Goal: Task Accomplishment & Management: Manage account settings

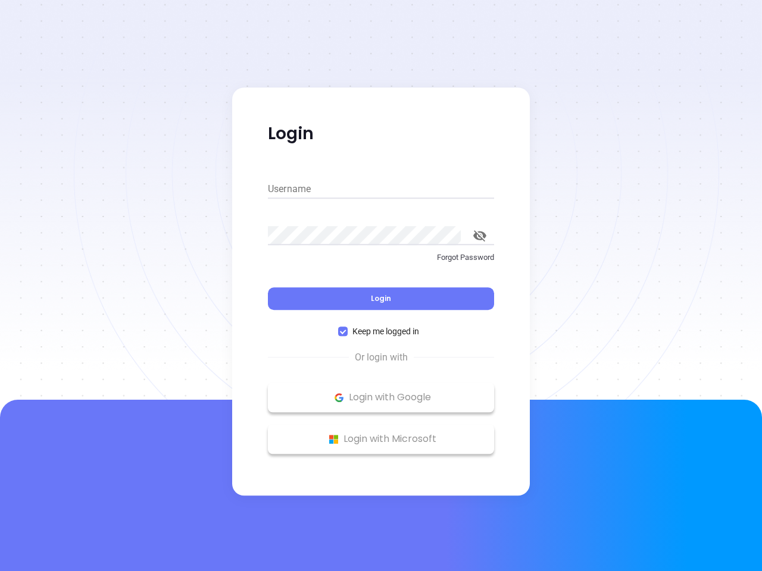
click at [381, 286] on div "Login" at bounding box center [381, 291] width 226 height 37
click at [381, 189] on input "Username" at bounding box center [381, 189] width 226 height 19
click at [480, 236] on icon "toggle password visibility" at bounding box center [479, 235] width 13 height 11
click at [381, 299] on span "Login" at bounding box center [381, 298] width 20 height 10
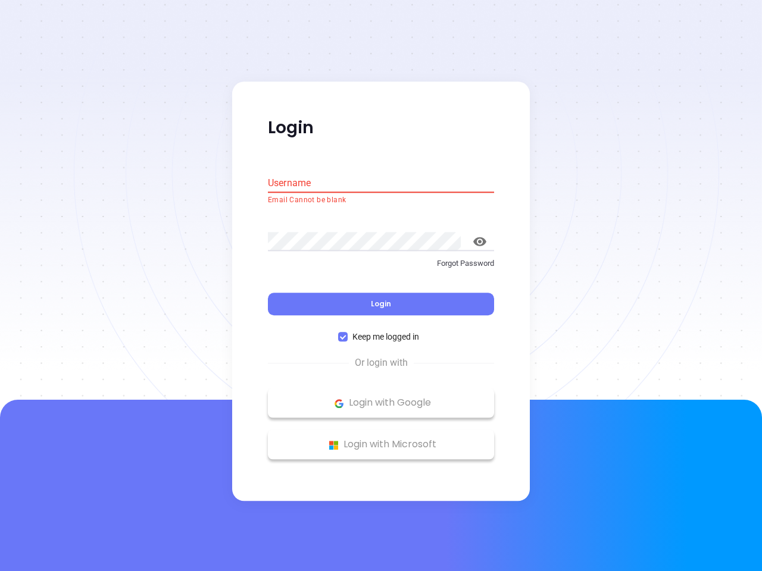
click at [381, 331] on span "Keep me logged in" at bounding box center [386, 337] width 76 height 13
click at [348, 333] on input "Keep me logged in" at bounding box center [343, 338] width 10 height 10
checkbox input "false"
click at [381, 398] on p "Login with Google" at bounding box center [381, 404] width 214 height 18
click at [381, 439] on p "Login with Microsoft" at bounding box center [381, 445] width 214 height 18
